Goal: Task Accomplishment & Management: Use online tool/utility

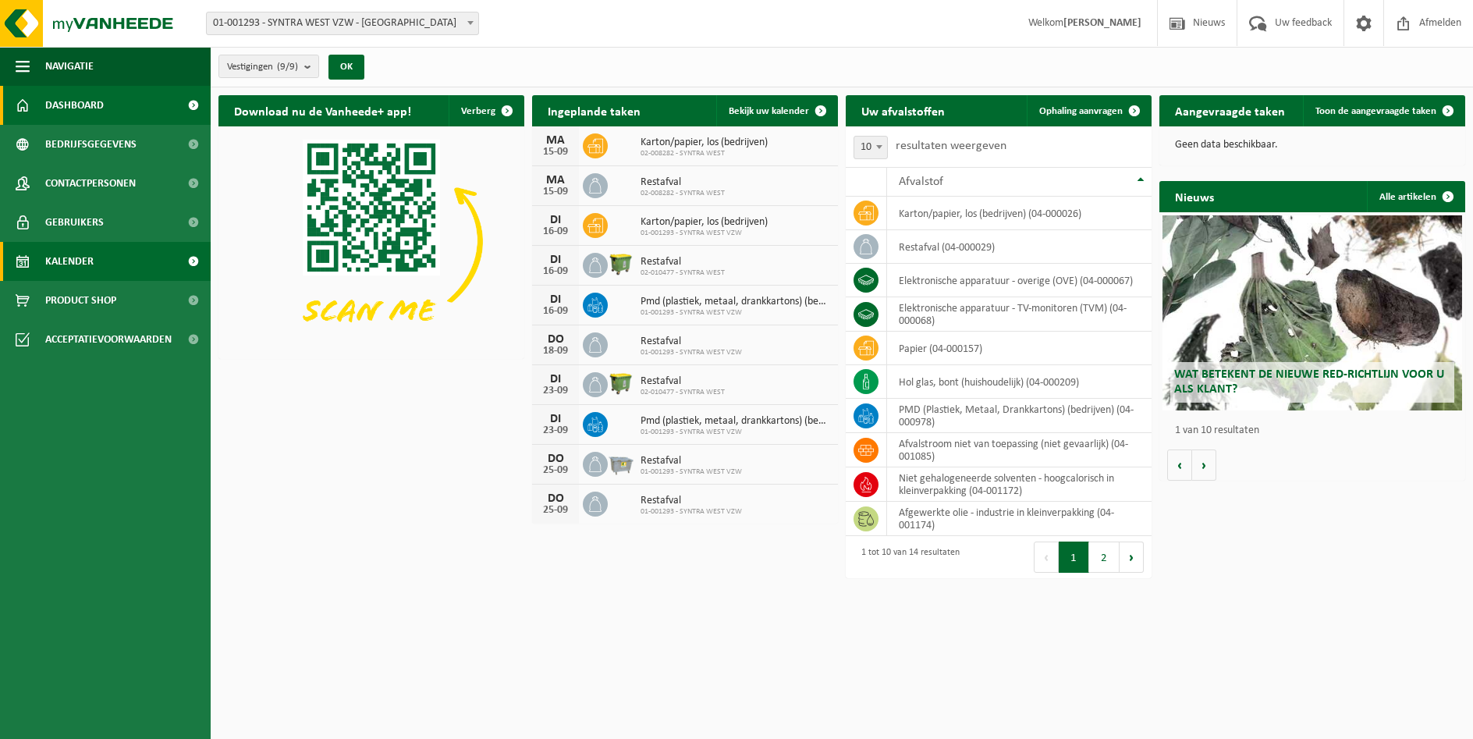
click at [73, 264] on span "Kalender" at bounding box center [69, 261] width 48 height 39
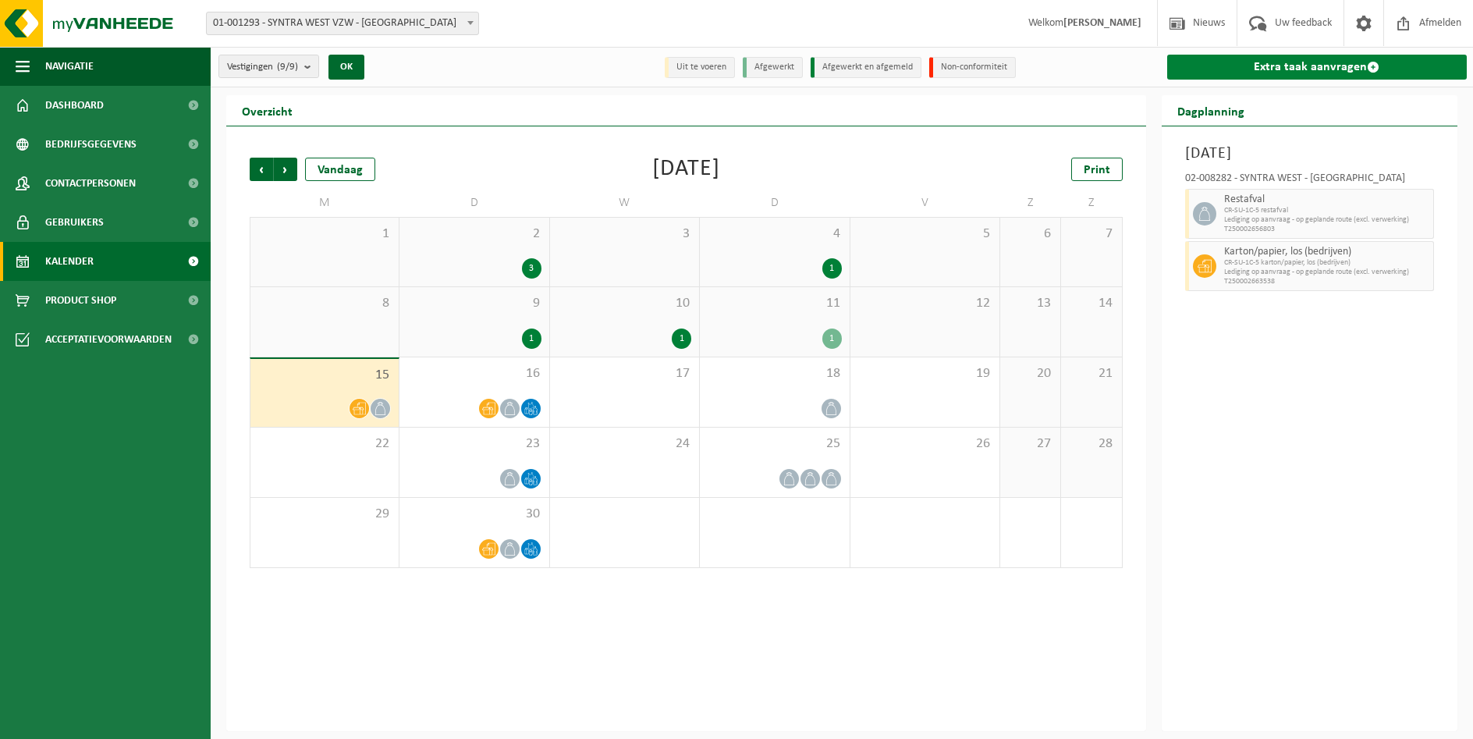
click at [1313, 65] on link "Extra taak aanvragen" at bounding box center [1317, 67] width 300 height 25
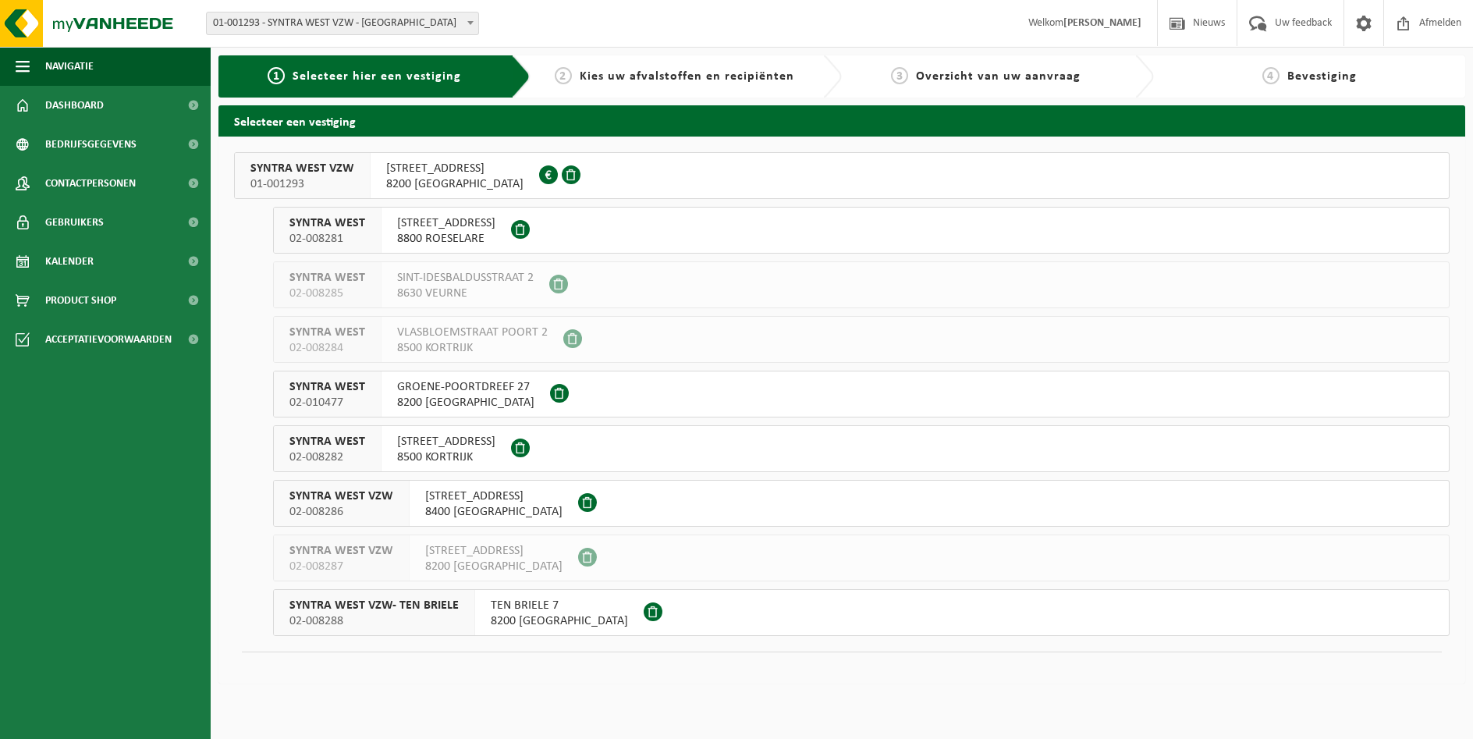
click at [518, 616] on span "8200 [GEOGRAPHIC_DATA]" at bounding box center [559, 621] width 137 height 16
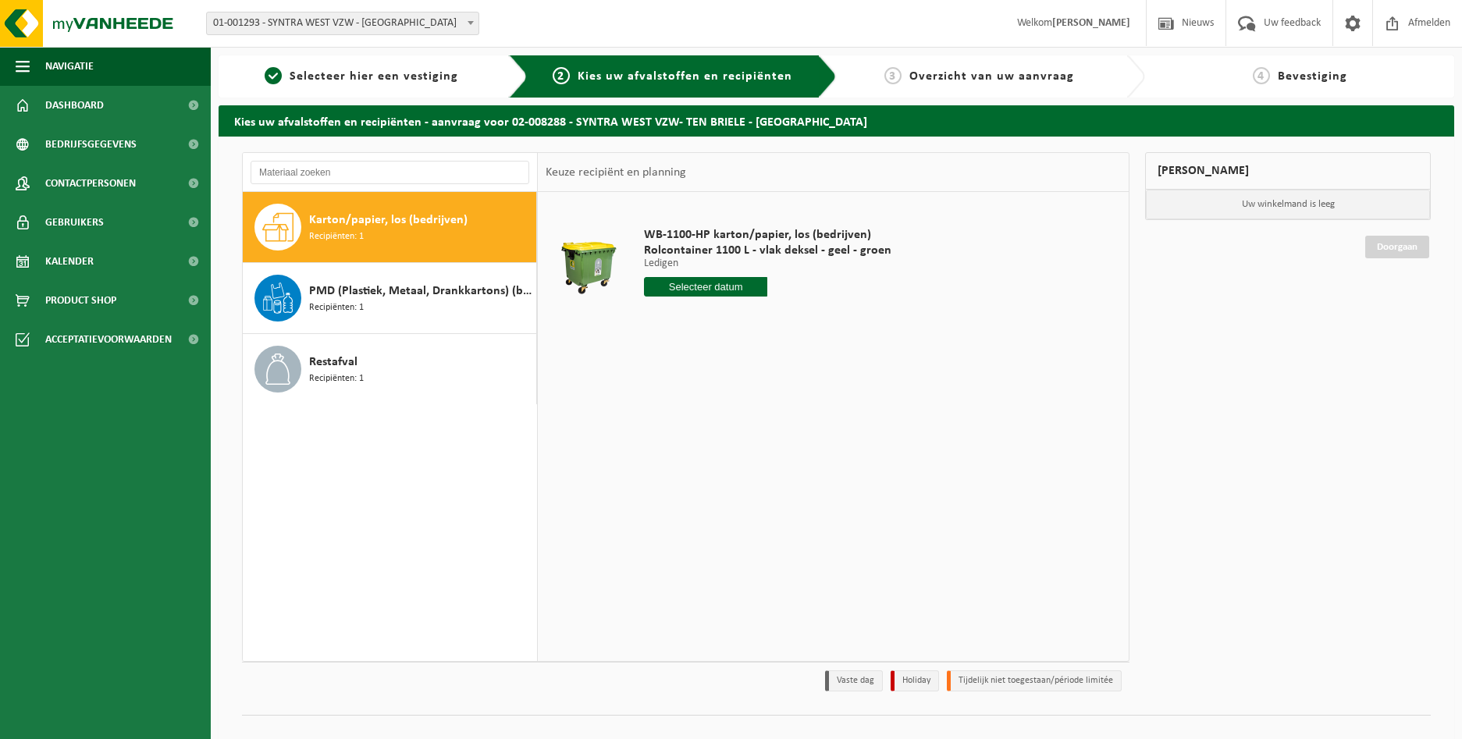
click at [331, 226] on span "Karton/papier, los (bedrijven)" at bounding box center [388, 220] width 158 height 19
click at [695, 288] on input "text" at bounding box center [706, 287] width 124 height 20
click at [740, 431] on div "18" at bounding box center [739, 425] width 27 height 25
type input "Van 2025-09-18"
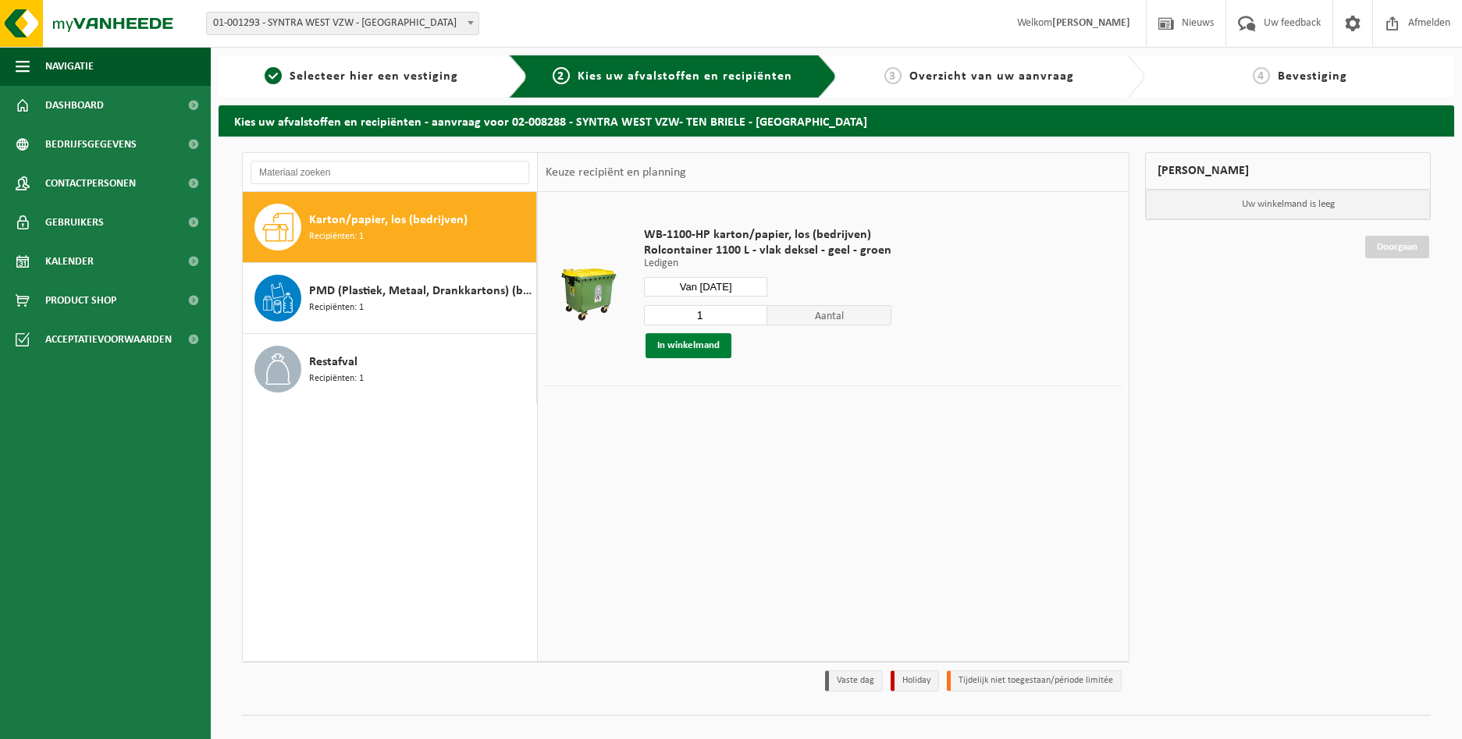
click at [677, 348] on button "In winkelmand" at bounding box center [688, 345] width 86 height 25
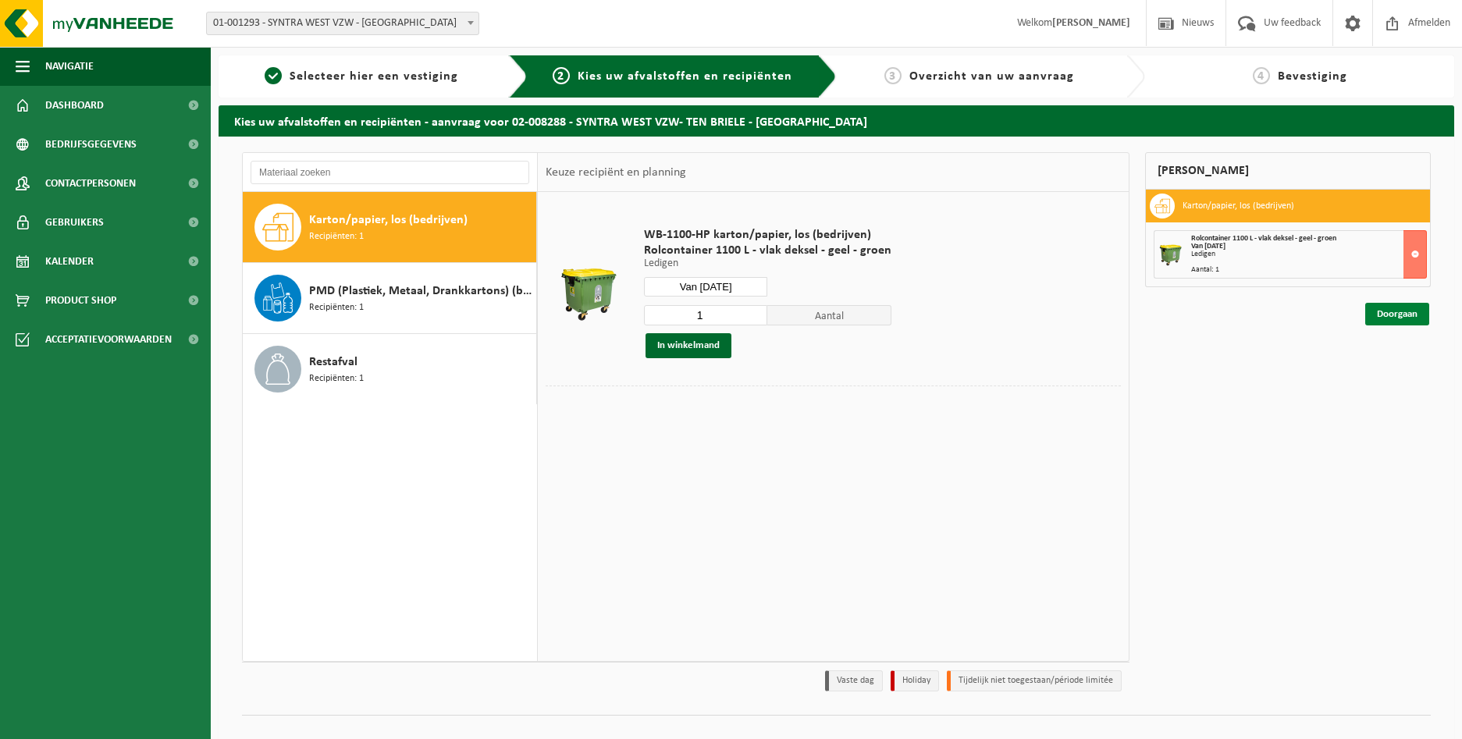
click at [1391, 321] on link "Doorgaan" at bounding box center [1397, 314] width 64 height 23
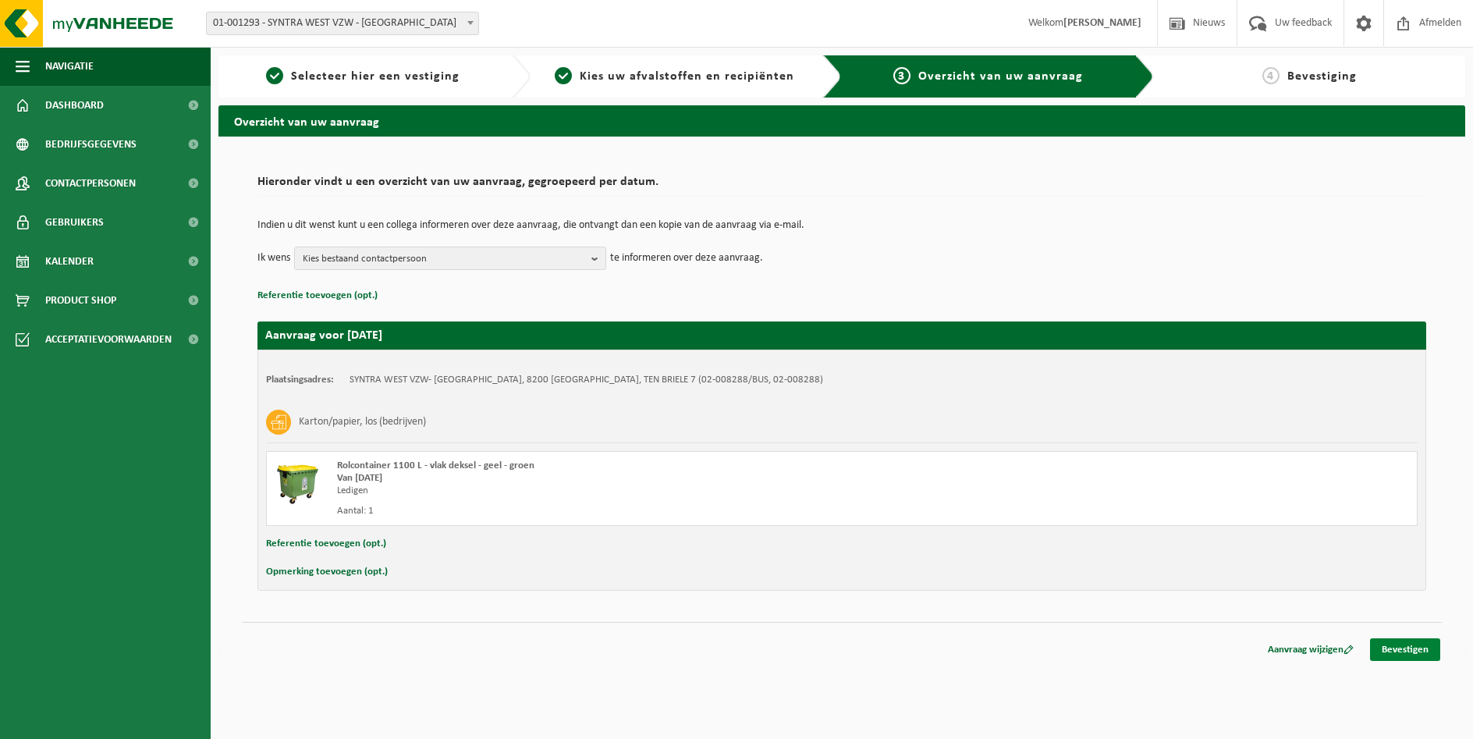
click at [1407, 652] on link "Bevestigen" at bounding box center [1405, 649] width 70 height 23
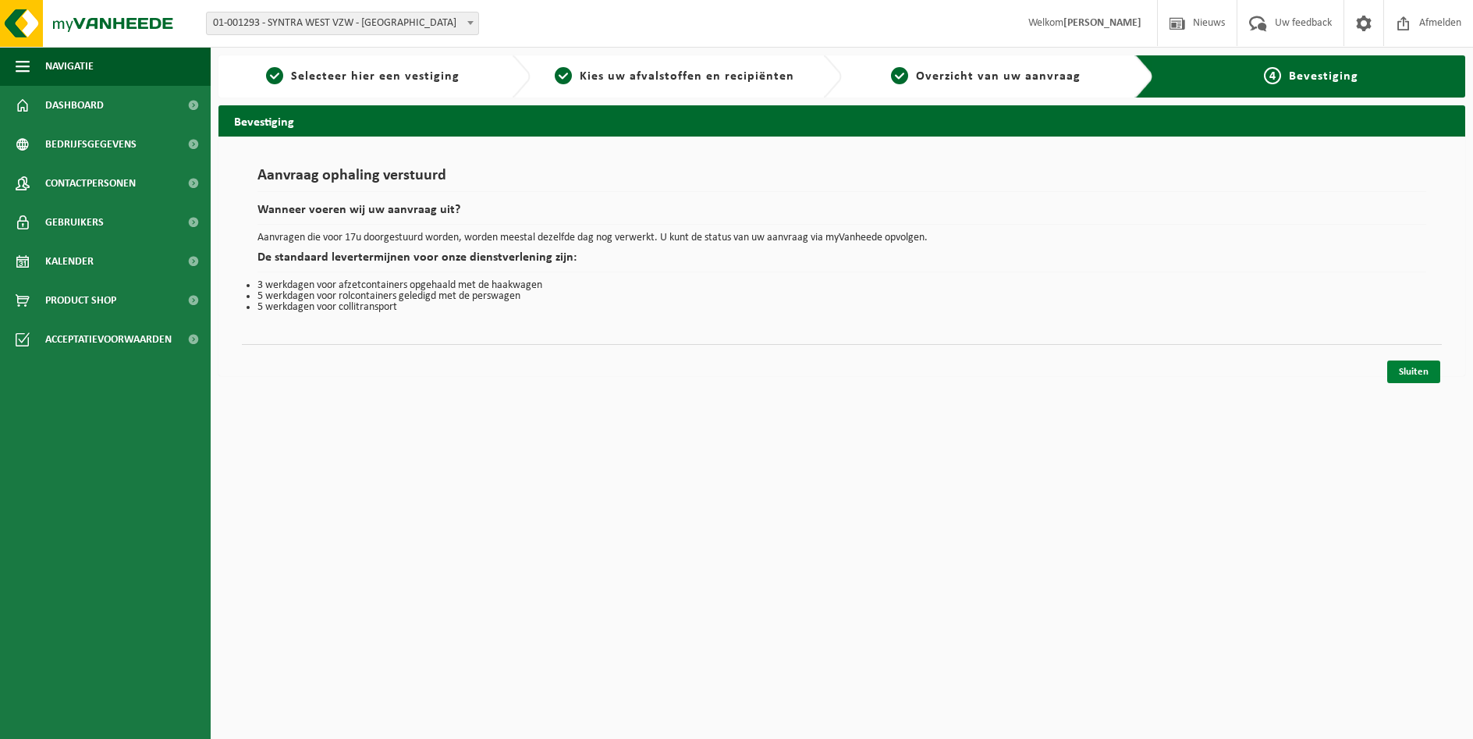
click at [1415, 371] on link "Sluiten" at bounding box center [1413, 372] width 53 height 23
